Goal: Task Accomplishment & Management: Complete application form

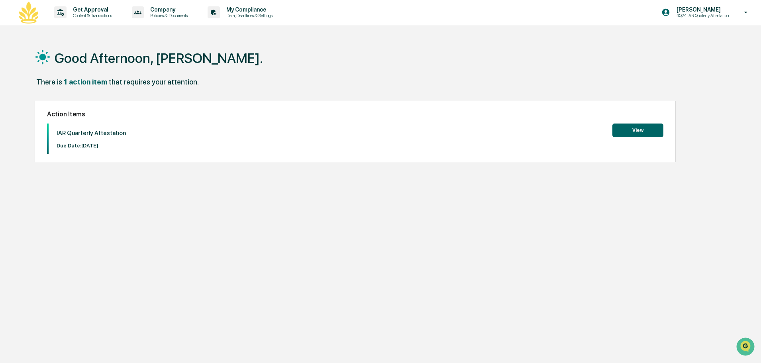
click at [644, 127] on button "View" at bounding box center [637, 130] width 51 height 14
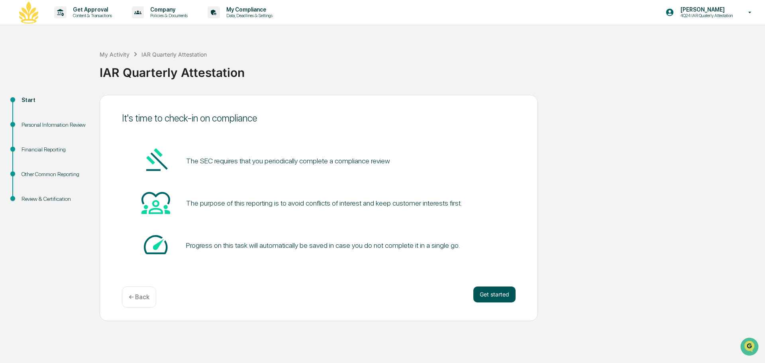
click at [497, 290] on button "Get started" at bounding box center [494, 294] width 42 height 16
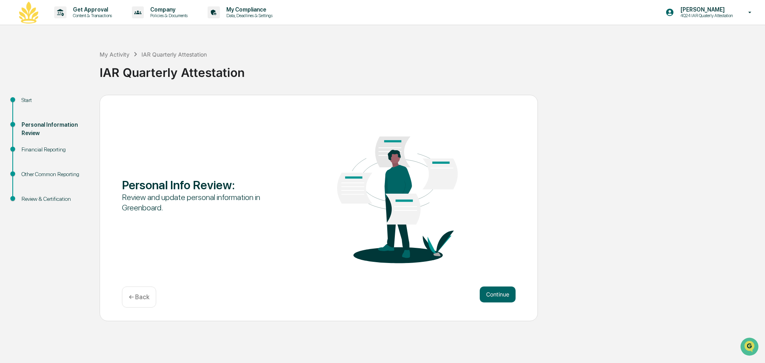
click at [495, 284] on div "Personal Info Review : Review and update personal information in Greenboard. Co…" at bounding box center [319, 208] width 438 height 226
click at [496, 287] on button "Continue" at bounding box center [498, 294] width 36 height 16
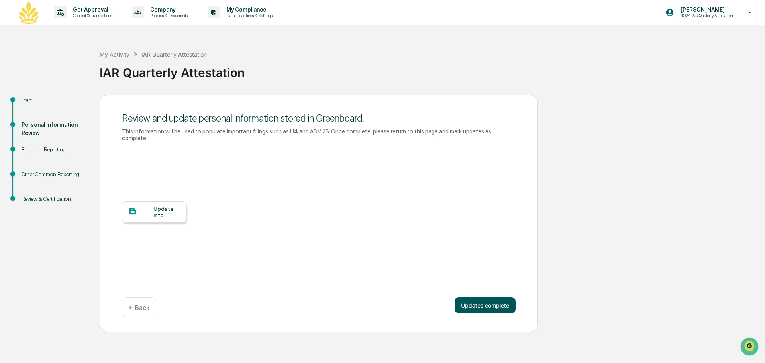
click at [482, 297] on button "Updates complete" at bounding box center [485, 305] width 61 height 16
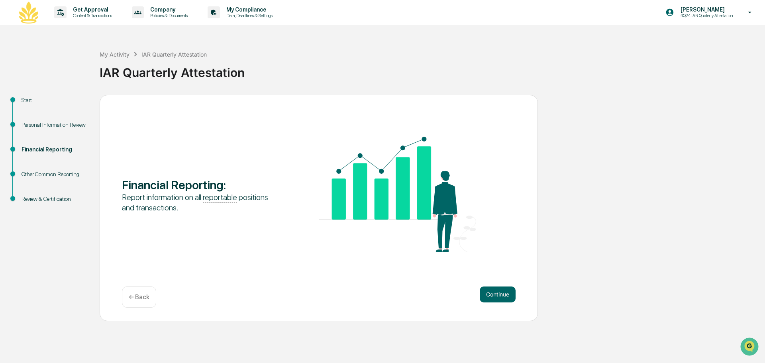
click at [135, 296] on p "← Back" at bounding box center [139, 297] width 21 height 8
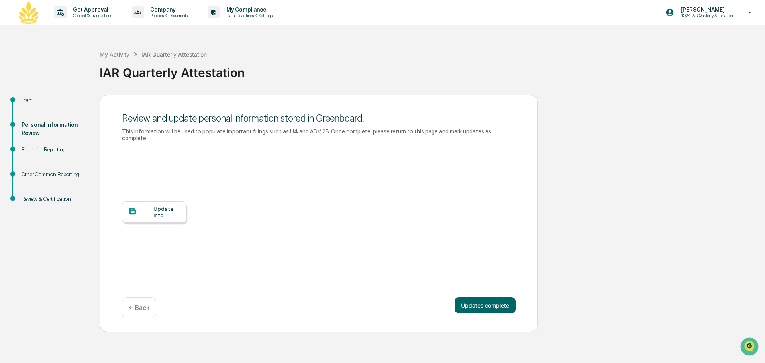
click at [157, 209] on div "Update Info" at bounding box center [166, 212] width 27 height 13
click at [479, 299] on button "Updates complete" at bounding box center [485, 305] width 61 height 16
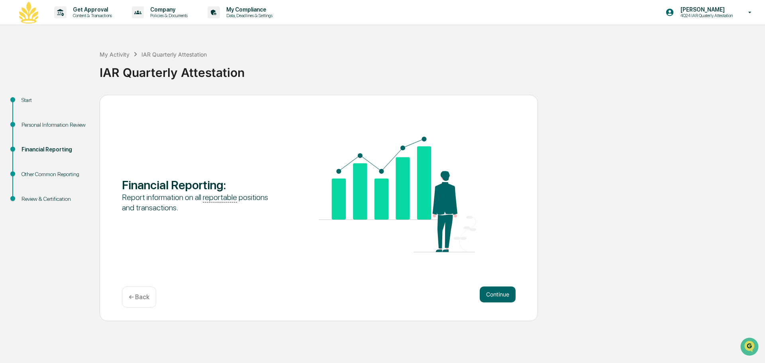
click at [480, 299] on button "Continue" at bounding box center [498, 294] width 36 height 16
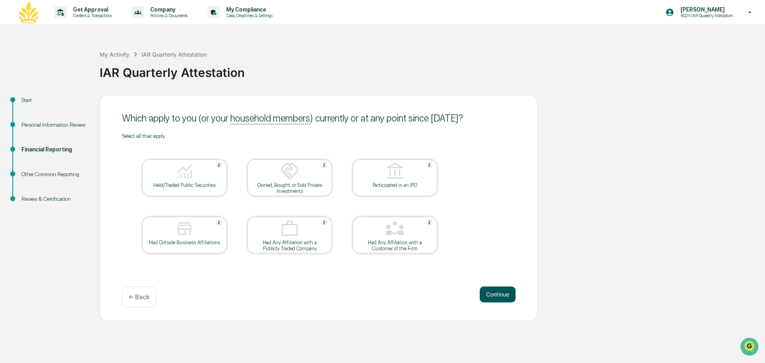
click at [492, 298] on button "Continue" at bounding box center [498, 294] width 36 height 16
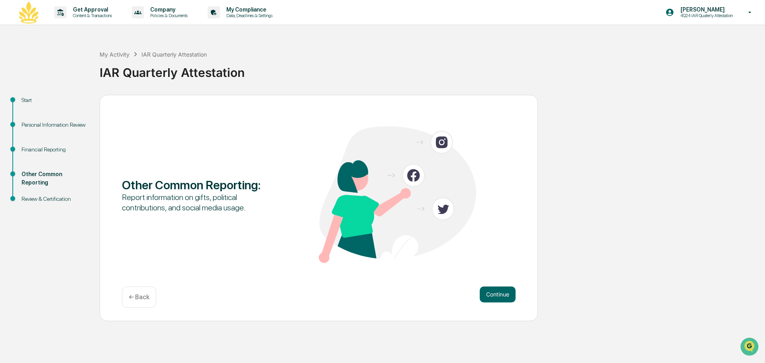
click at [492, 298] on button "Continue" at bounding box center [498, 294] width 36 height 16
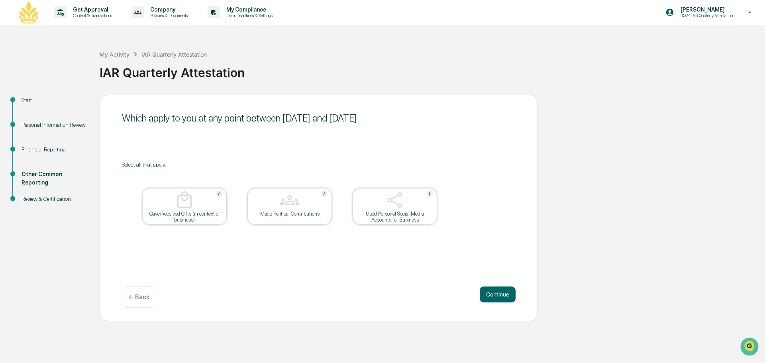
click at [492, 298] on button "Continue" at bounding box center [498, 294] width 36 height 16
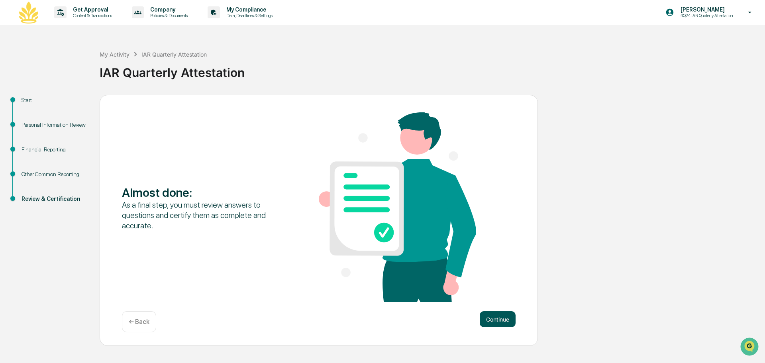
click at [497, 322] on button "Continue" at bounding box center [498, 319] width 36 height 16
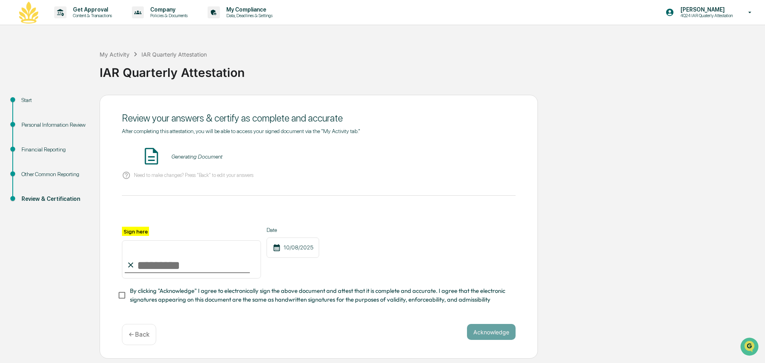
click at [167, 269] on input "Sign here" at bounding box center [191, 259] width 139 height 38
type input "**********"
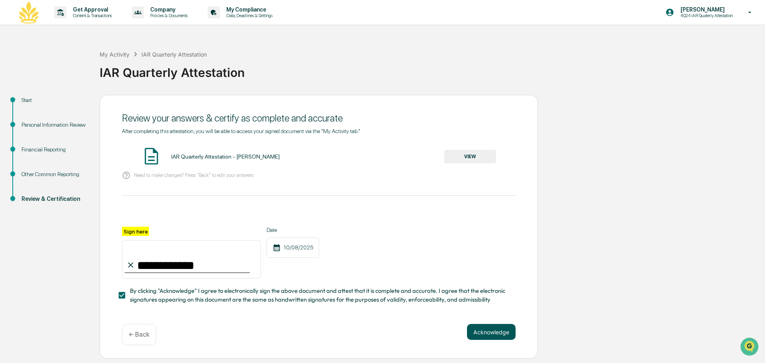
click at [486, 336] on button "Acknowledge" at bounding box center [491, 332] width 49 height 16
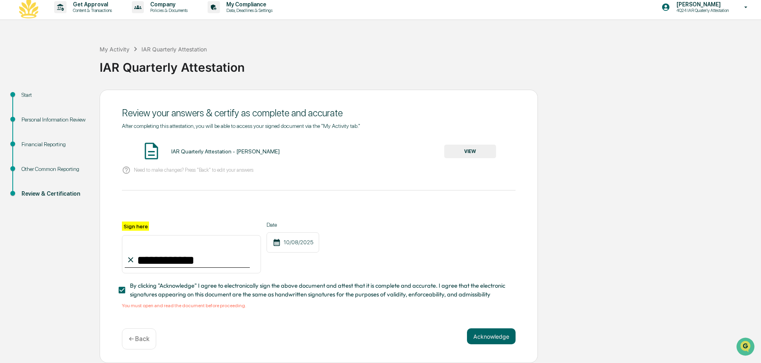
scroll to position [8, 0]
click at [467, 150] on button "VIEW" at bounding box center [470, 152] width 52 height 14
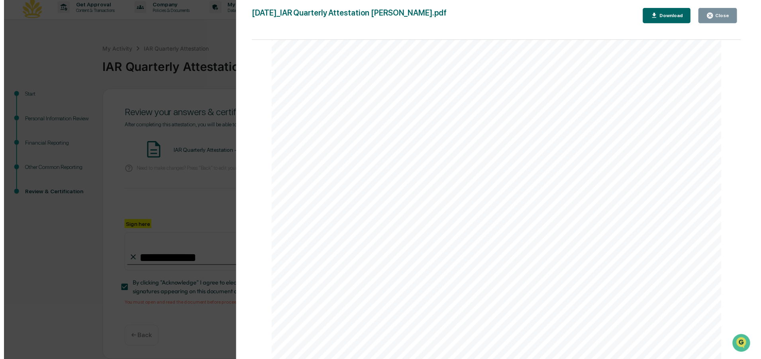
scroll to position [0, 0]
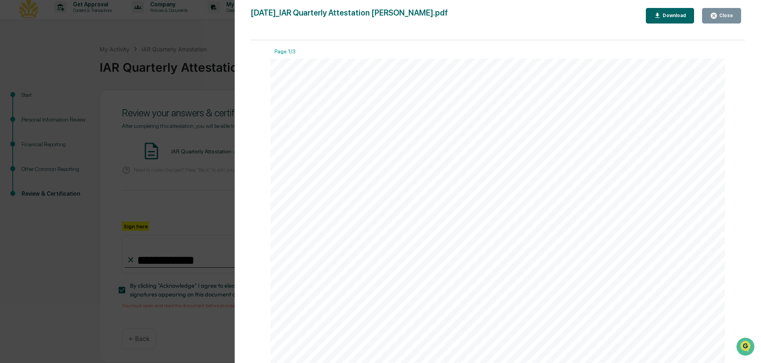
click at [730, 13] on div "Close" at bounding box center [725, 16] width 16 height 6
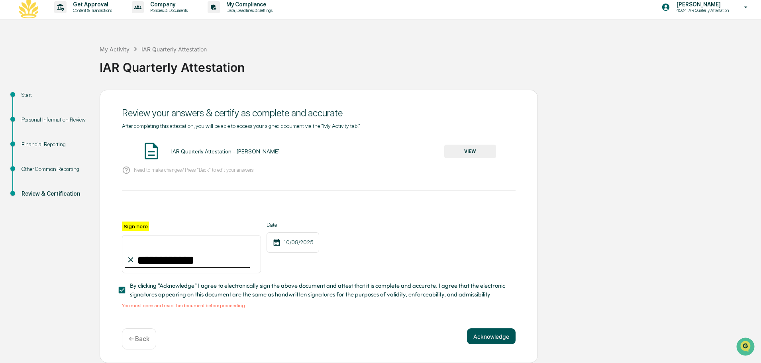
click at [480, 339] on button "Acknowledge" at bounding box center [491, 336] width 49 height 16
